Goal: Transaction & Acquisition: Purchase product/service

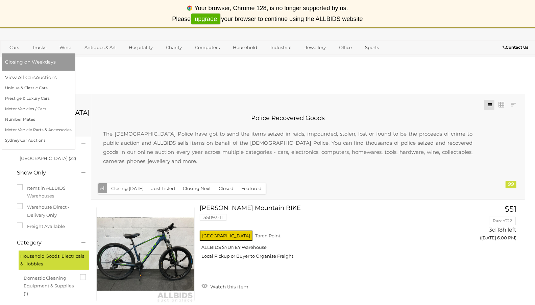
click at [14, 47] on link "Cars" at bounding box center [14, 47] width 18 height 11
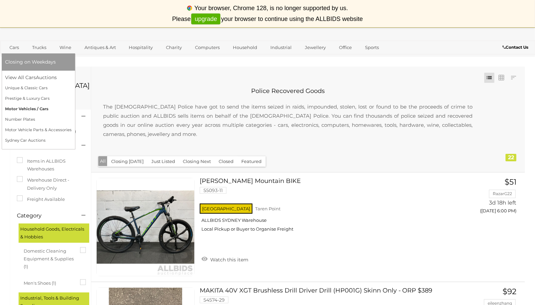
click at [34, 108] on link "Motor Vehicles / Cars" at bounding box center [38, 109] width 67 height 10
